Goal: Transaction & Acquisition: Purchase product/service

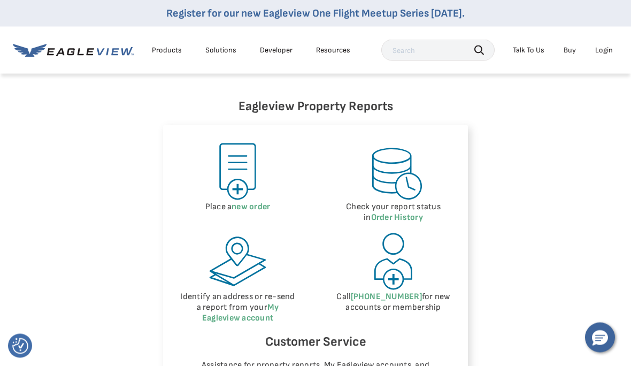
scroll to position [461, 0]
click at [237, 175] on img at bounding box center [237, 171] width 60 height 60
click at [243, 191] on img at bounding box center [237, 171] width 60 height 60
click at [256, 205] on link "new order" at bounding box center [251, 206] width 38 height 10
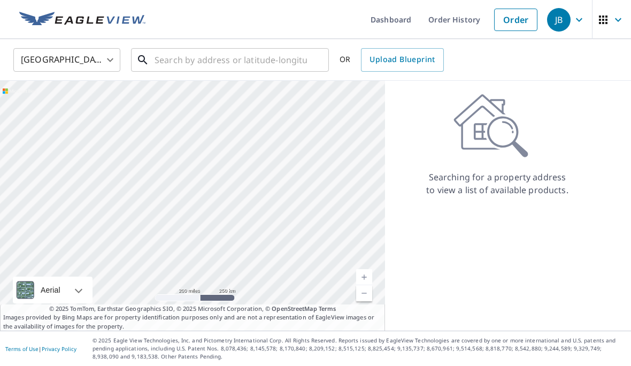
click at [175, 67] on input "text" at bounding box center [231, 60] width 152 height 30
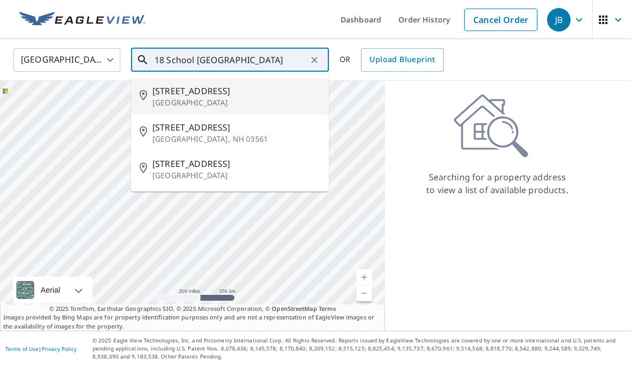
click at [190, 99] on p "[GEOGRAPHIC_DATA]" at bounding box center [236, 102] width 168 height 11
type input "[STREET_ADDRESS]"
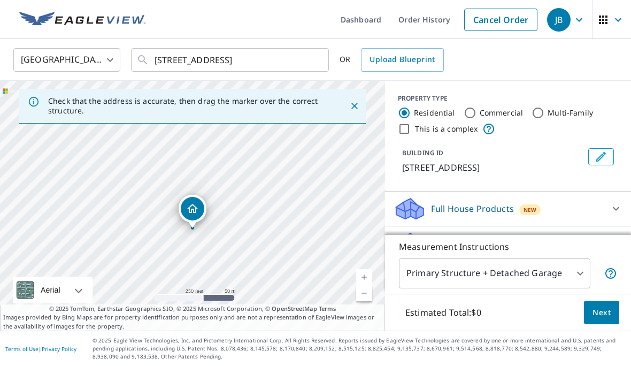
click at [360, 103] on button "Close" at bounding box center [355, 106] width 14 height 14
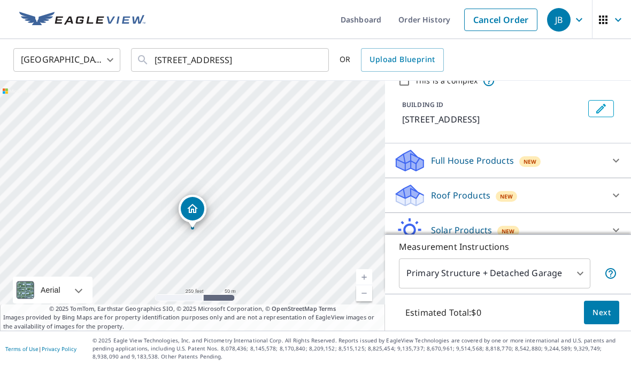
click at [565, 194] on div "Roof Products New" at bounding box center [499, 195] width 210 height 25
click at [403, 222] on input "Premium $32.75 - $87" at bounding box center [402, 223] width 16 height 13
checkbox input "true"
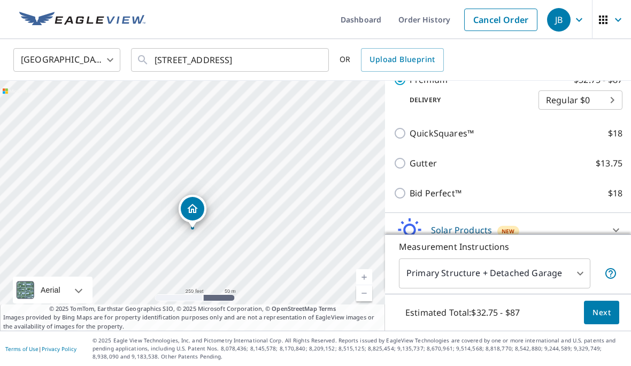
scroll to position [0, 0]
click at [608, 319] on span "Next" at bounding box center [601, 312] width 18 height 13
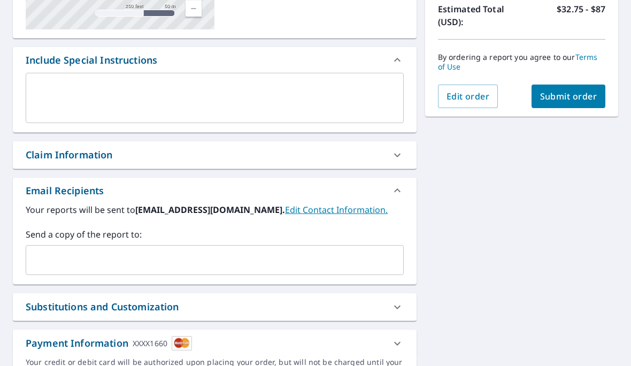
scroll to position [248, 0]
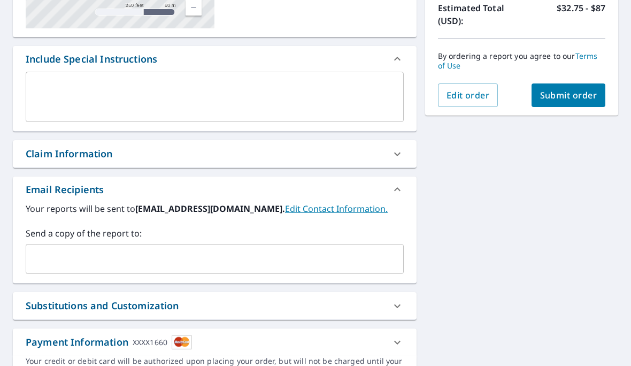
click at [69, 261] on input "text" at bounding box center [206, 259] width 352 height 20
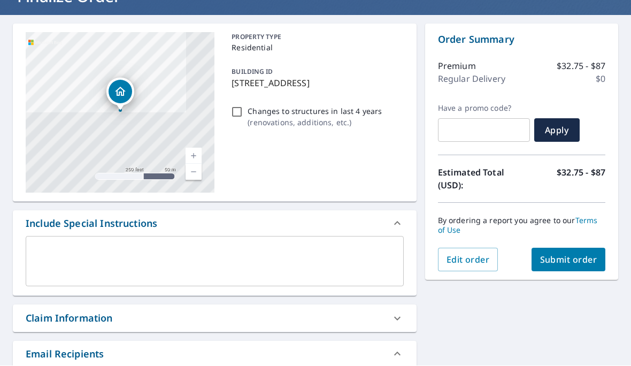
scroll to position [84, 0]
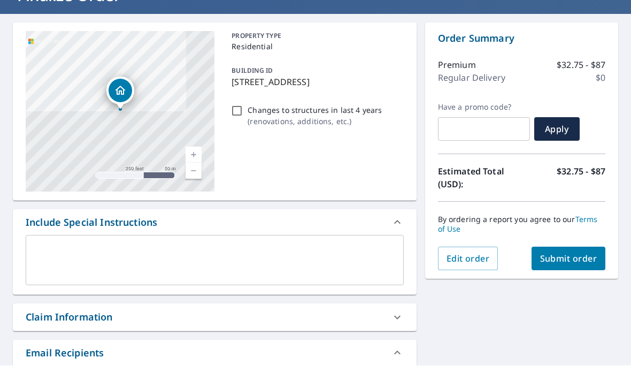
type input "[EMAIL_ADDRESS][DOMAIN_NAME]"
click at [575, 255] on div "[STREET_ADDRESS] A standard road map Aerial A detailed look from above Labels L…" at bounding box center [315, 291] width 631 height 554
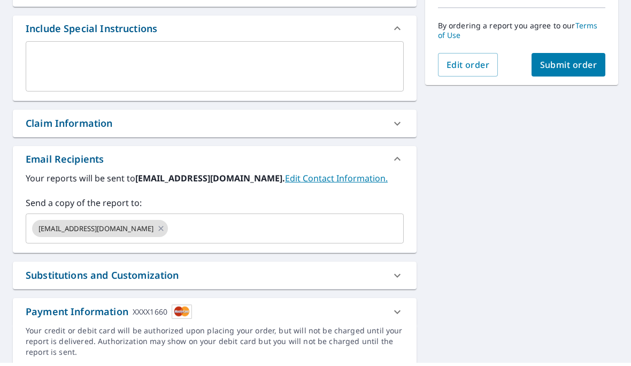
scroll to position [0, 0]
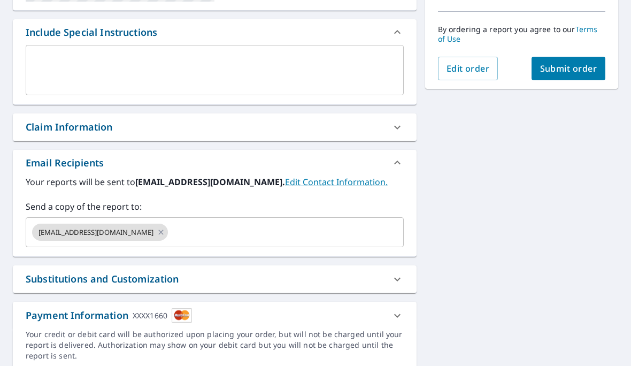
click at [577, 64] on span "Submit order" at bounding box center [568, 69] width 57 height 12
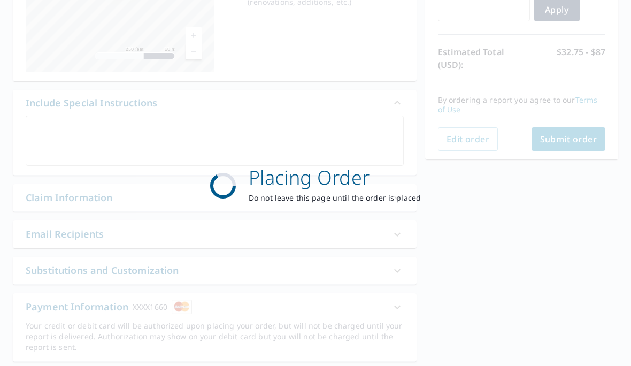
scroll to position [196, 0]
